Goal: Transaction & Acquisition: Subscribe to service/newsletter

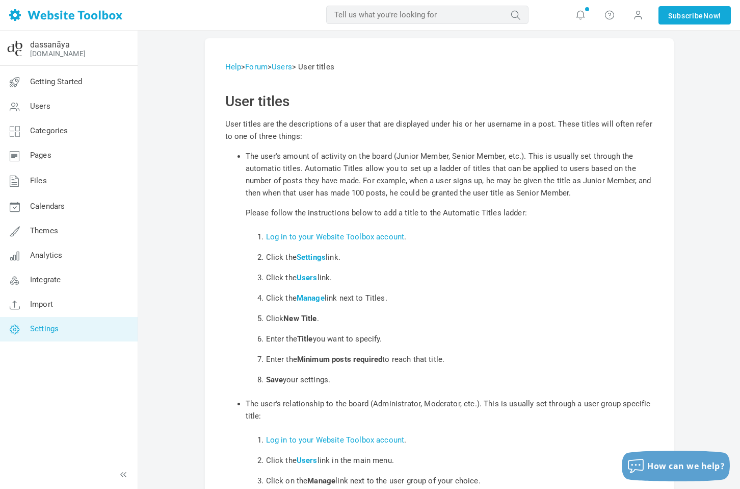
click at [17, 331] on icon at bounding box center [14, 329] width 31 height 24
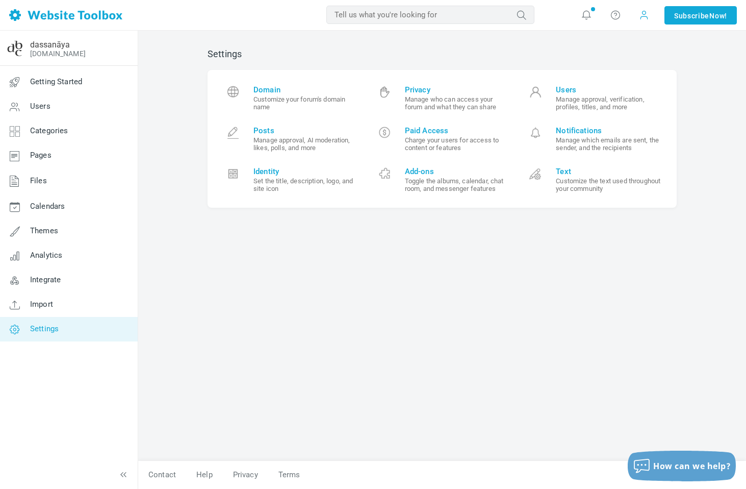
click at [642, 16] on span at bounding box center [644, 15] width 10 height 10
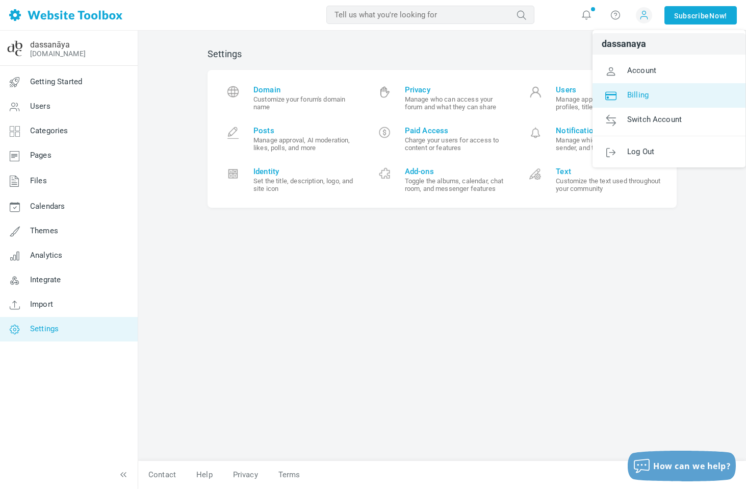
click at [636, 94] on span "Billing" at bounding box center [637, 94] width 21 height 9
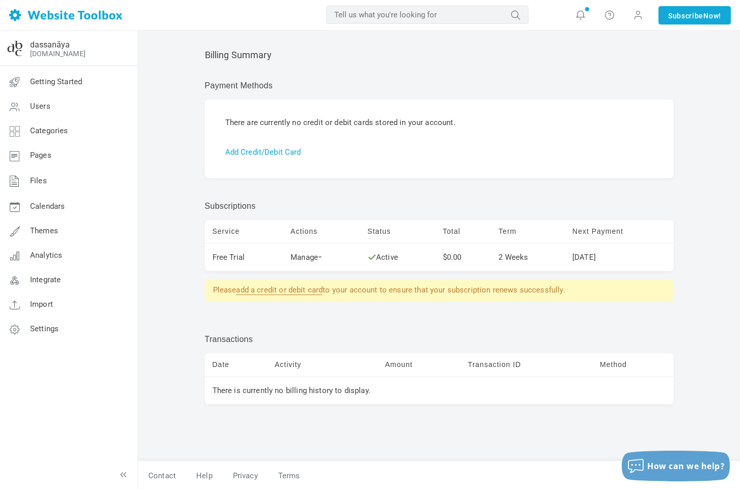
click at [311, 290] on link "add a credit or debit card" at bounding box center [279, 290] width 87 height 10
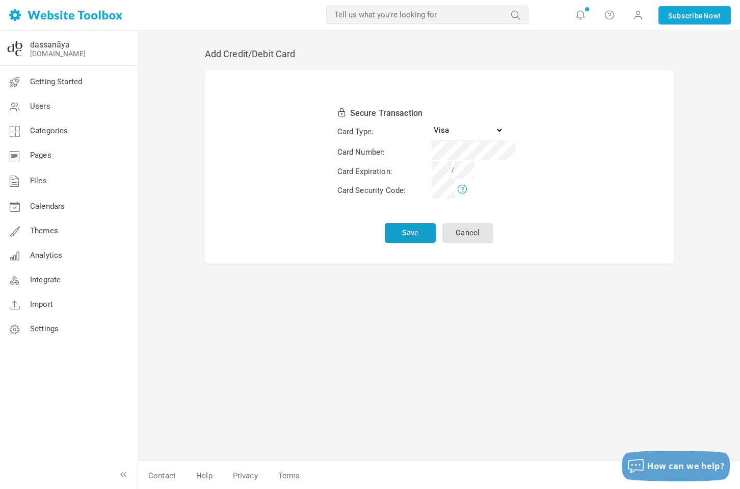
click at [413, 237] on button "Save" at bounding box center [410, 233] width 51 height 20
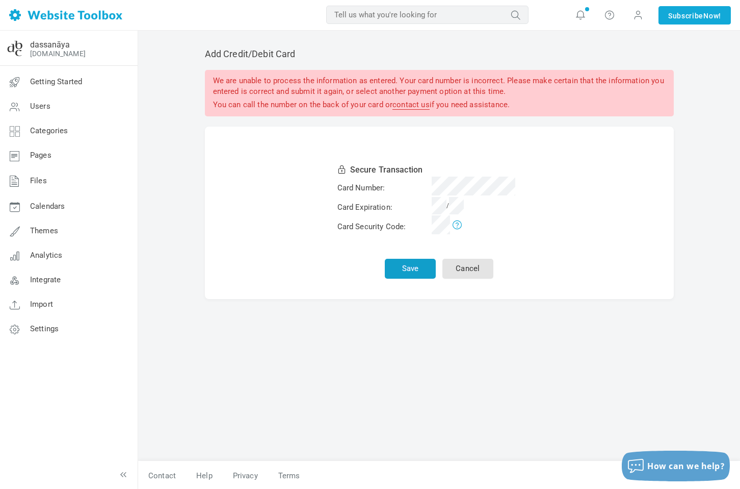
click at [416, 269] on button "Save" at bounding box center [410, 269] width 51 height 20
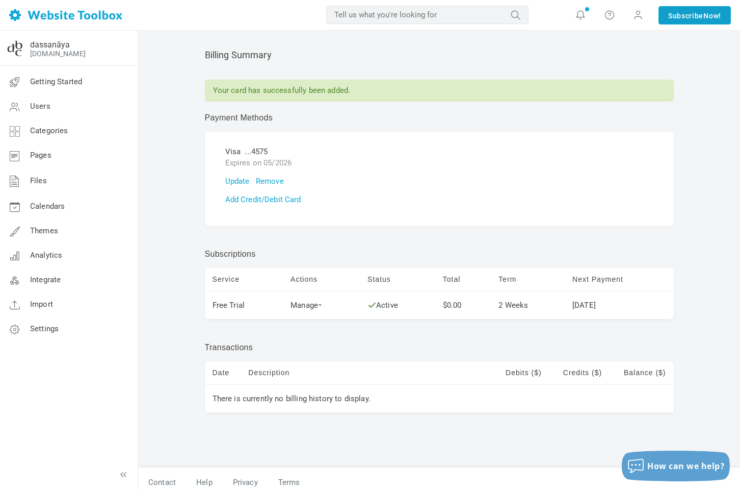
click at [697, 15] on link "Subscribe Now!" at bounding box center [695, 15] width 72 height 18
